Goal: Information Seeking & Learning: Learn about a topic

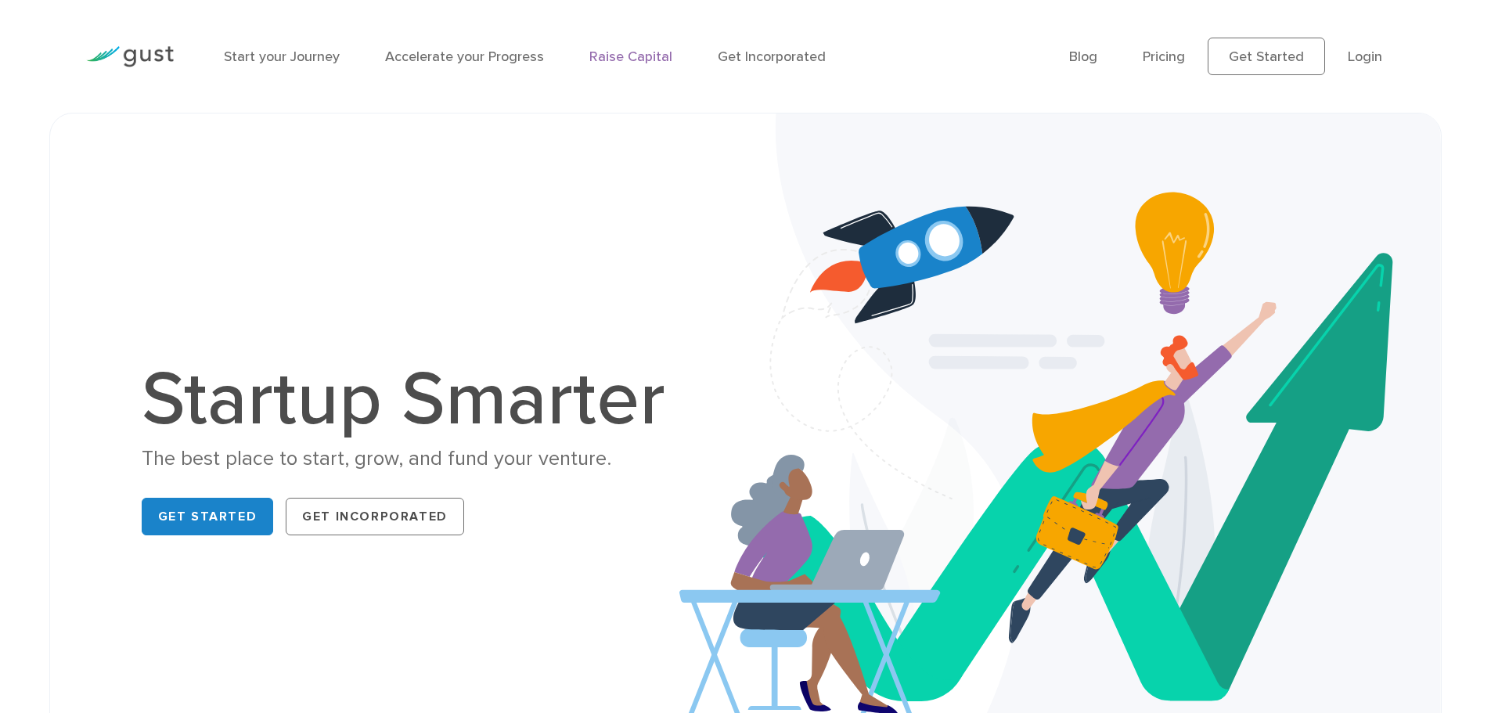
click at [616, 58] on link "Raise Capital" at bounding box center [630, 57] width 83 height 16
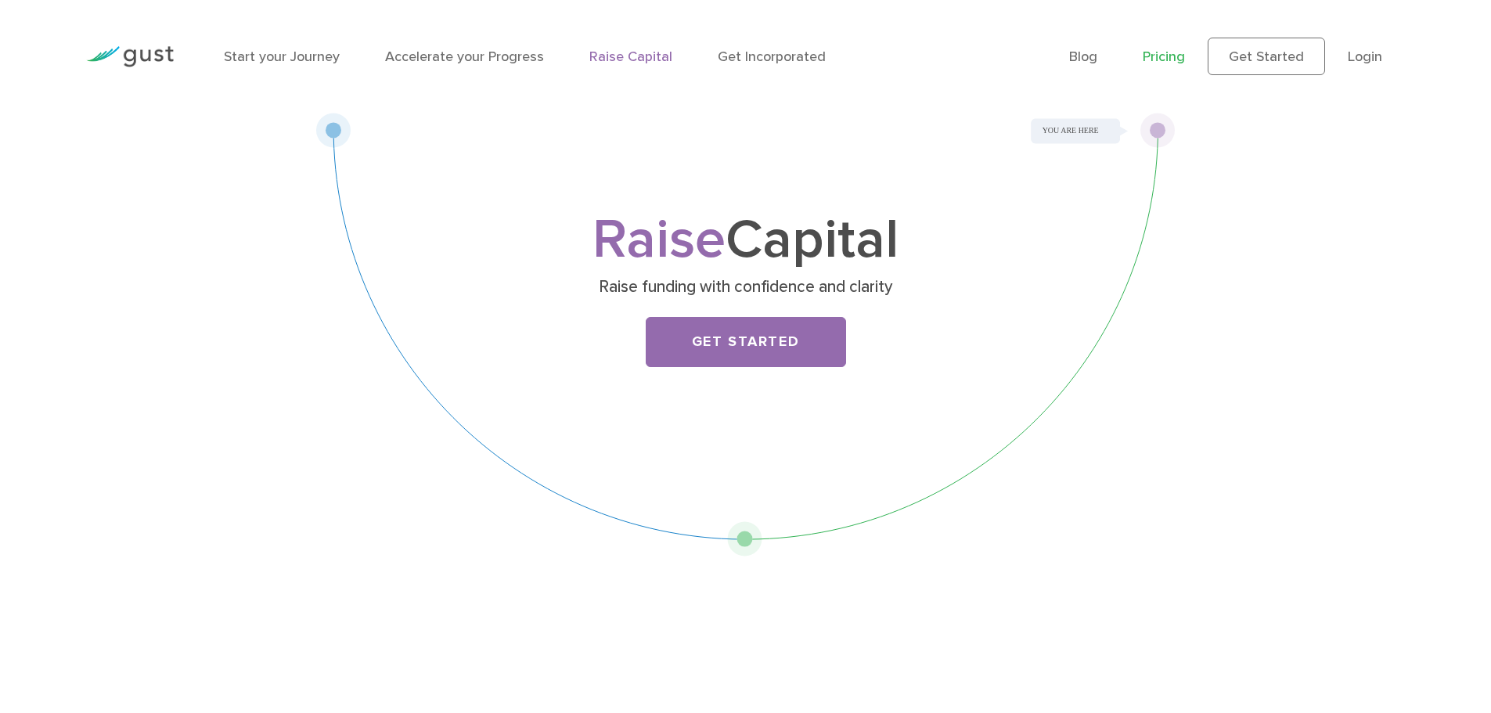
click at [1154, 63] on link "Pricing" at bounding box center [1164, 57] width 42 height 16
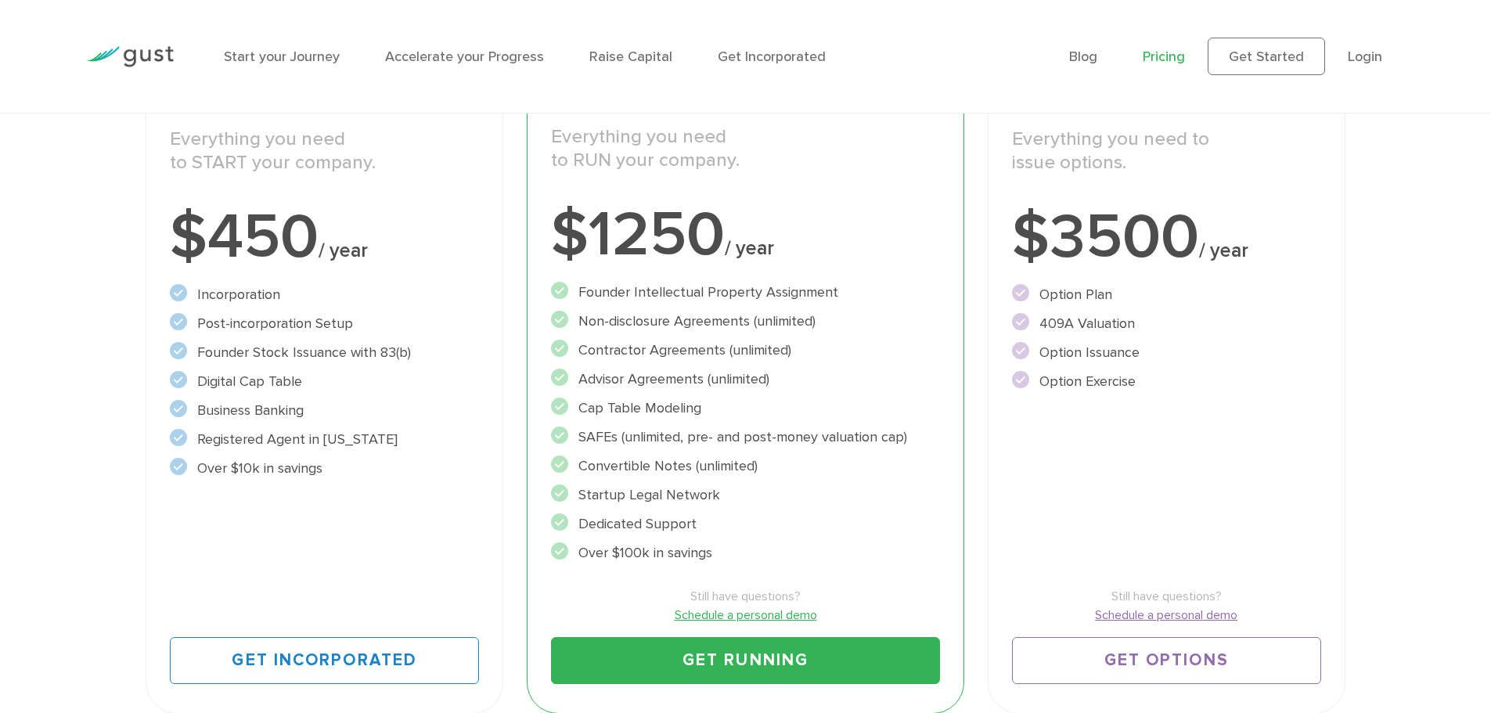
scroll to position [313, 0]
